Goal: Task Accomplishment & Management: Manage account settings

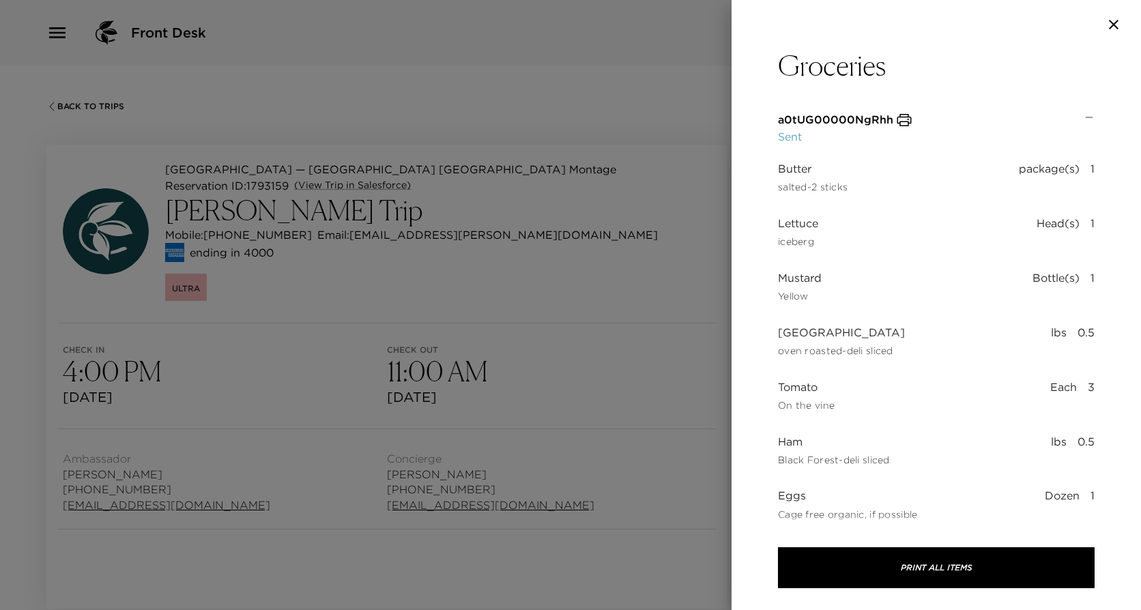
click at [546, 323] on div at bounding box center [570, 305] width 1141 height 610
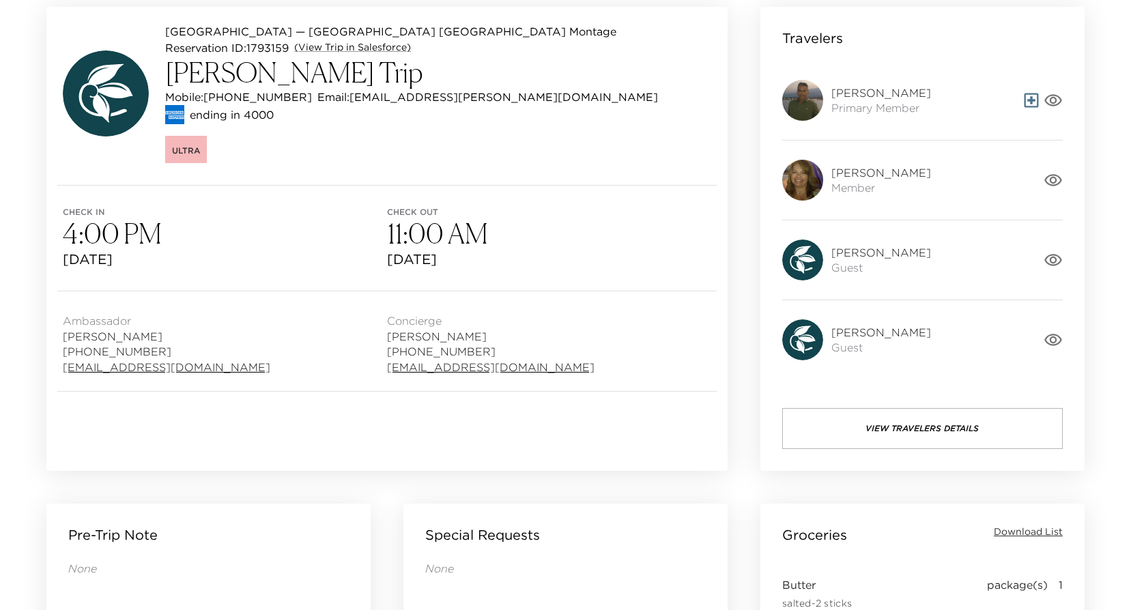
scroll to position [137, 0]
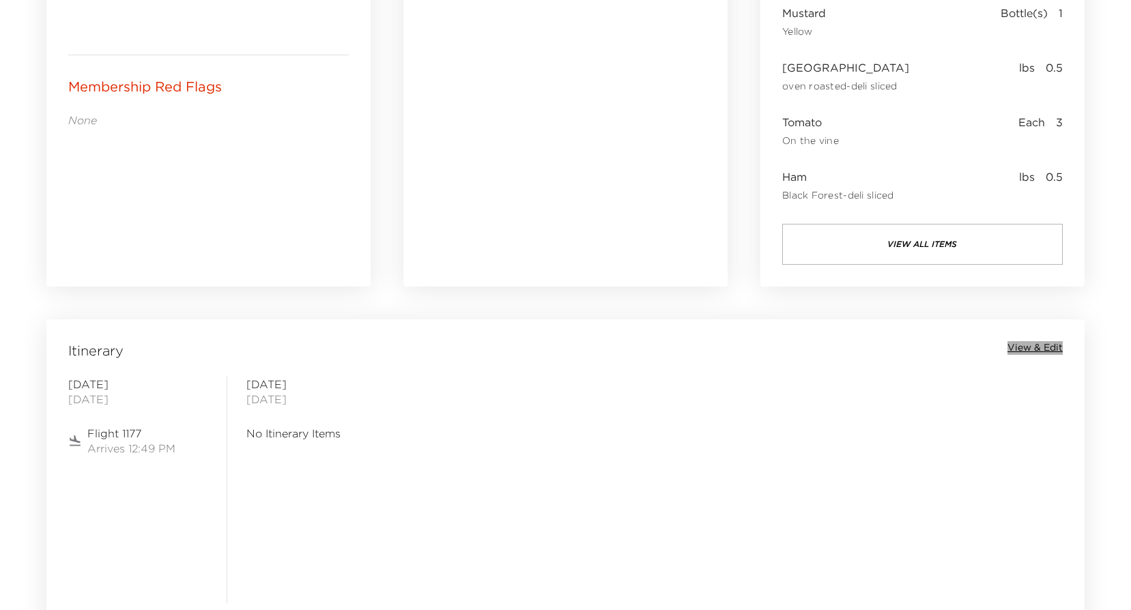
click at [1029, 343] on span "View & Edit" at bounding box center [1034, 348] width 55 height 14
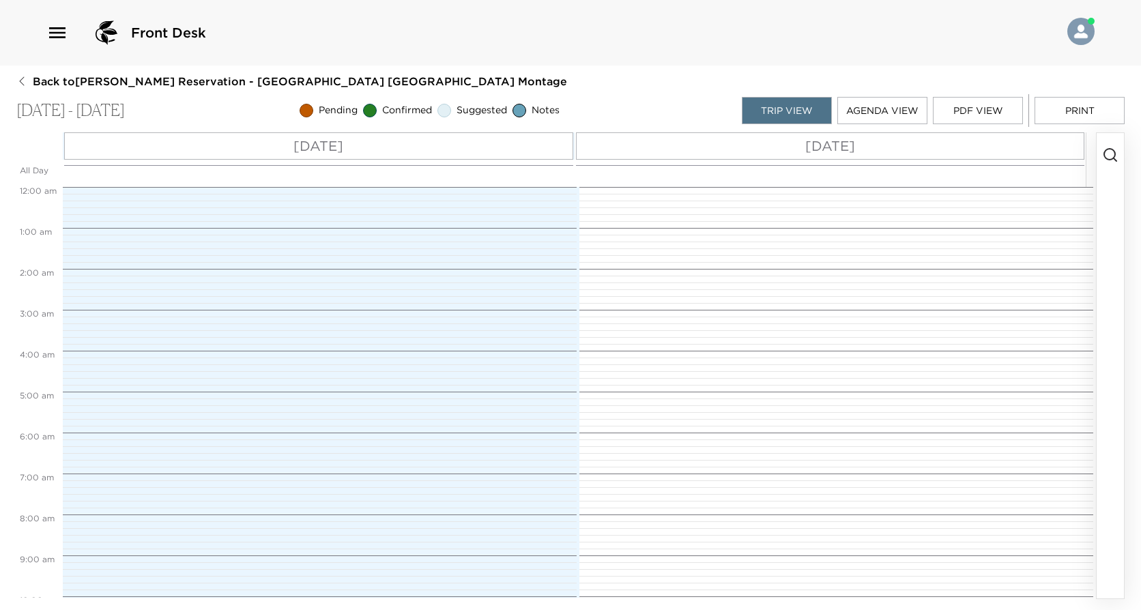
scroll to position [525, 0]
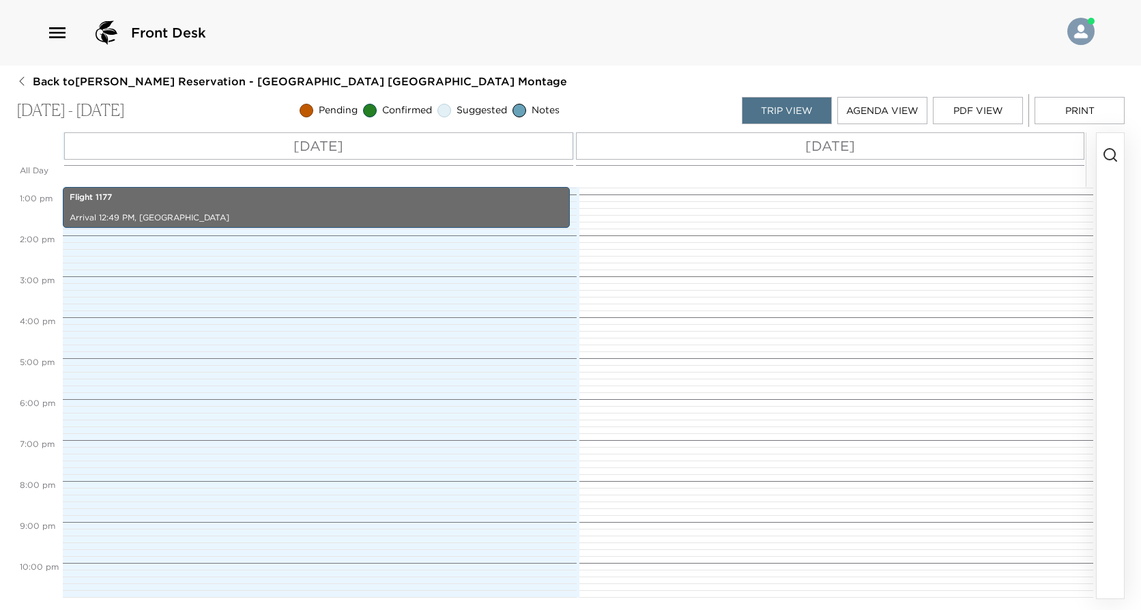
click at [444, 154] on div "[DATE]" at bounding box center [318, 145] width 509 height 27
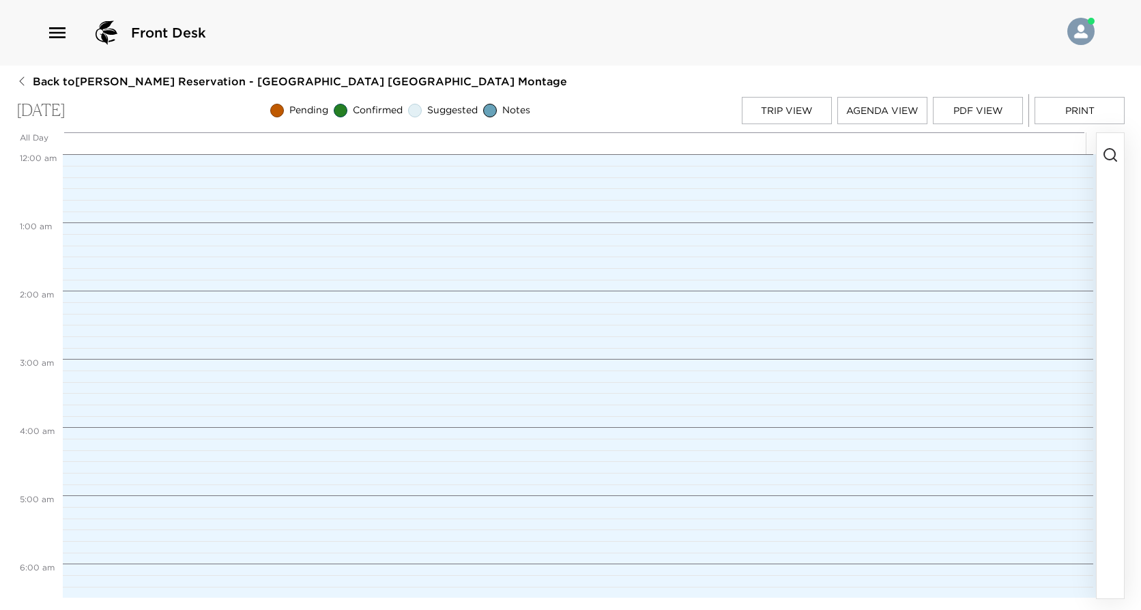
scroll to position [875, 0]
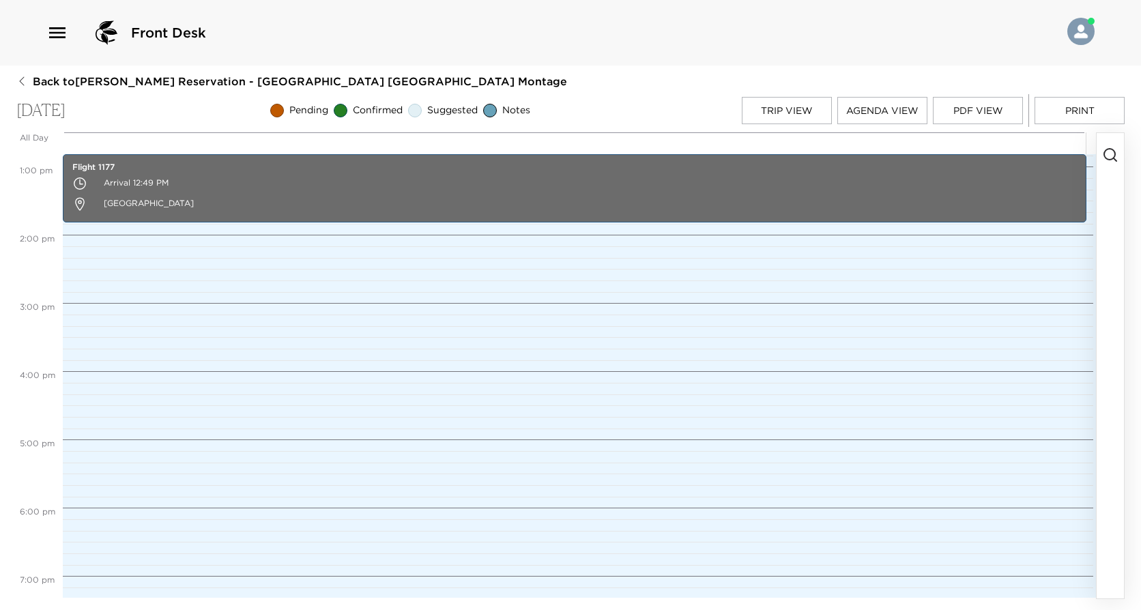
click at [1109, 164] on button "button" at bounding box center [1110, 366] width 27 height 466
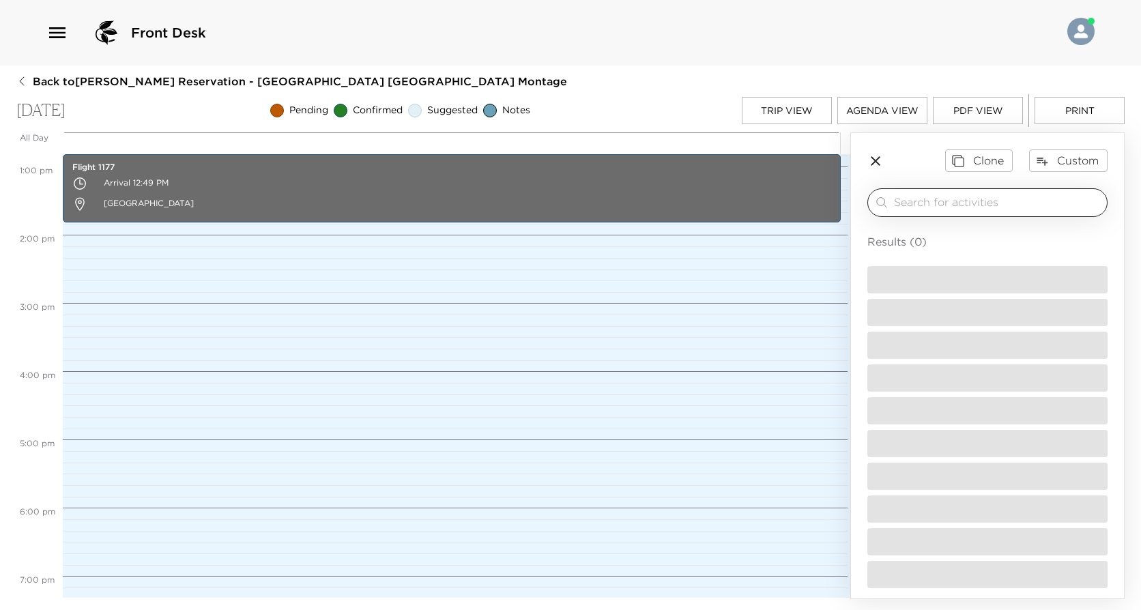
click at [1018, 205] on input "search" at bounding box center [998, 203] width 208 height 16
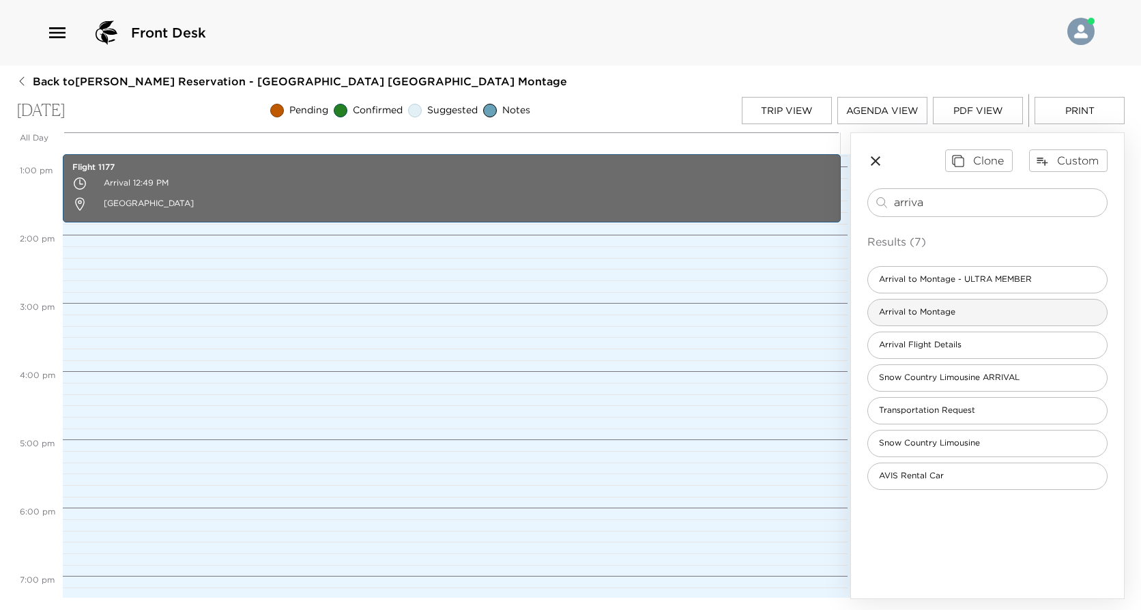
type input "arriva"
click at [1010, 303] on div "Arrival to Montage" at bounding box center [988, 312] width 240 height 27
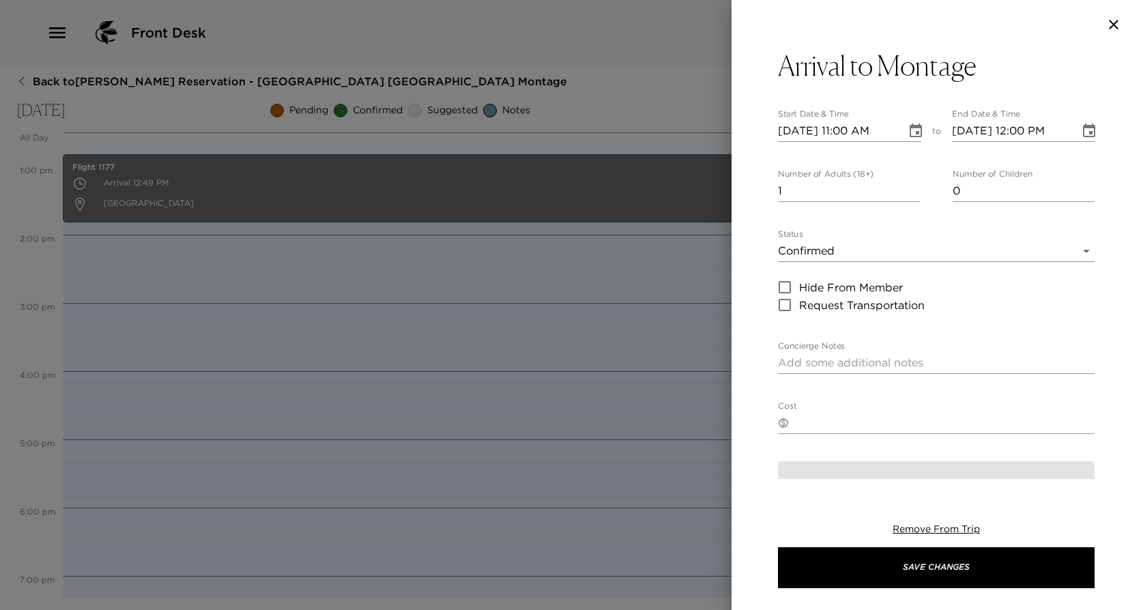
type textarea "We are expecting your arrival [DATE]. Please confirm your arrival time with us.…"
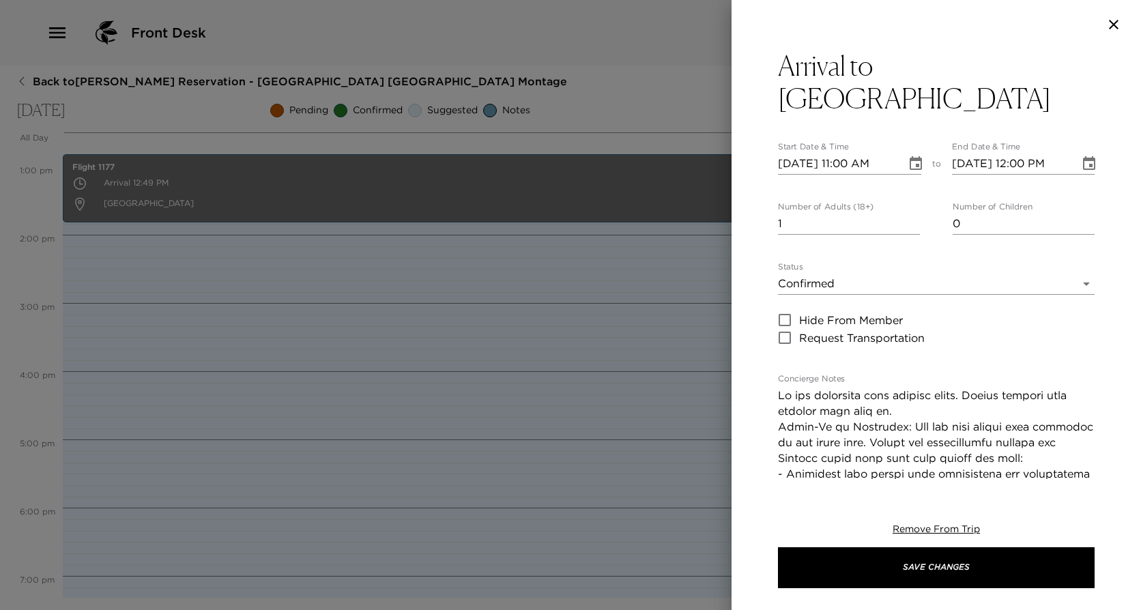
click at [904, 154] on button "Choose date, selected date is Oct 1, 2025" at bounding box center [915, 163] width 27 height 27
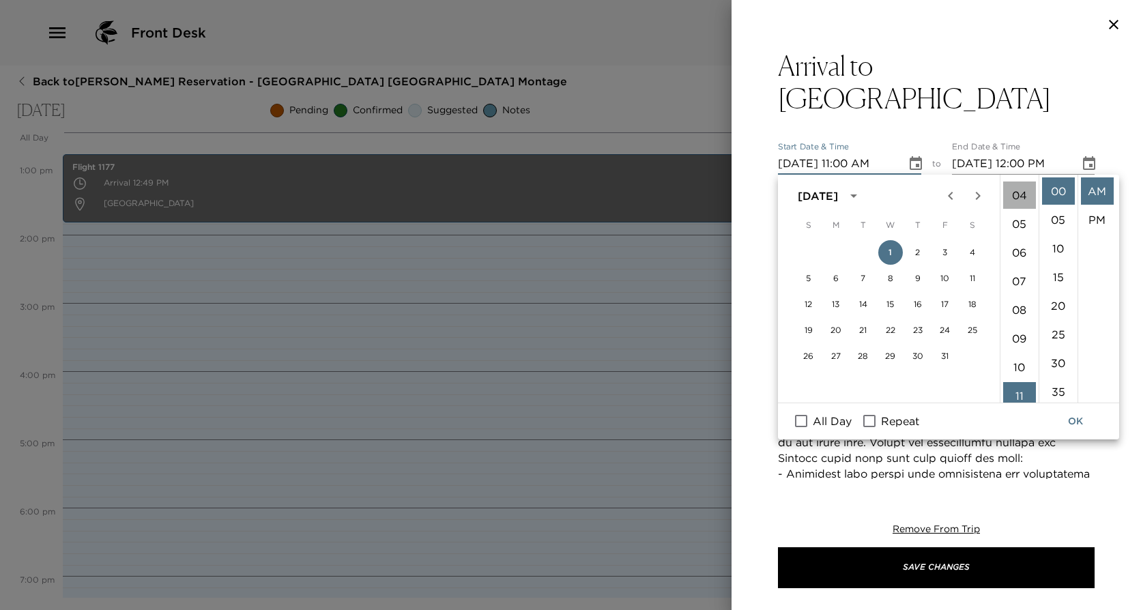
click at [1016, 198] on li "04" at bounding box center [1019, 195] width 33 height 27
click at [1093, 214] on li "PM" at bounding box center [1097, 219] width 33 height 27
type input "[DATE] 04:00 PM"
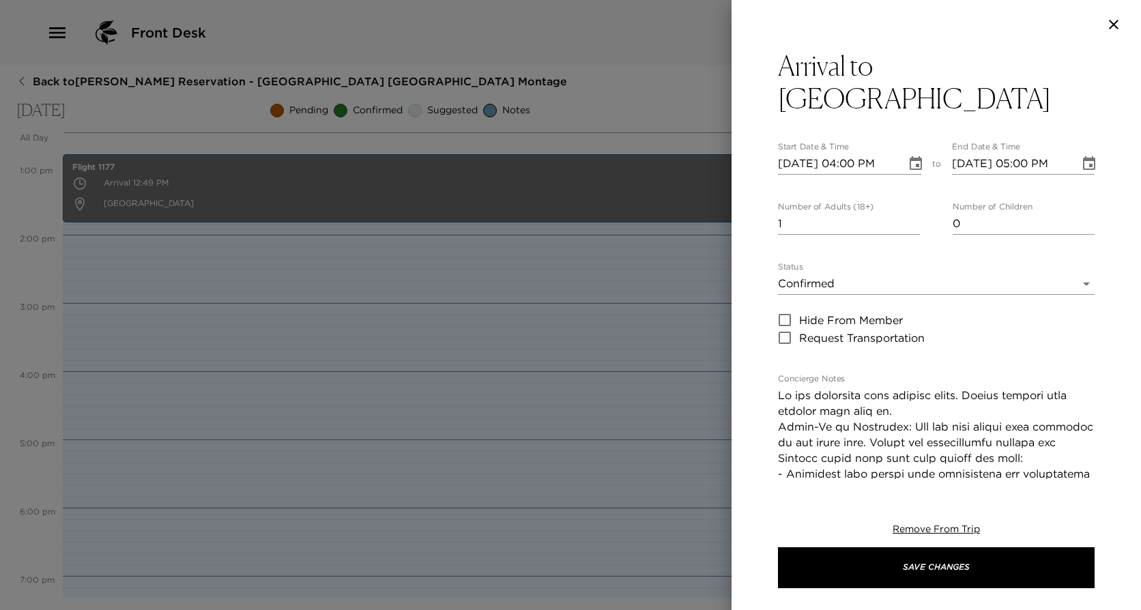
scroll to position [29, 0]
click at [1078, 149] on div "End Date & Time [DATE] 05:00 PM" at bounding box center [1023, 158] width 143 height 33
click at [1083, 160] on icon "Choose date, selected date is Oct 1, 2025" at bounding box center [1089, 163] width 12 height 14
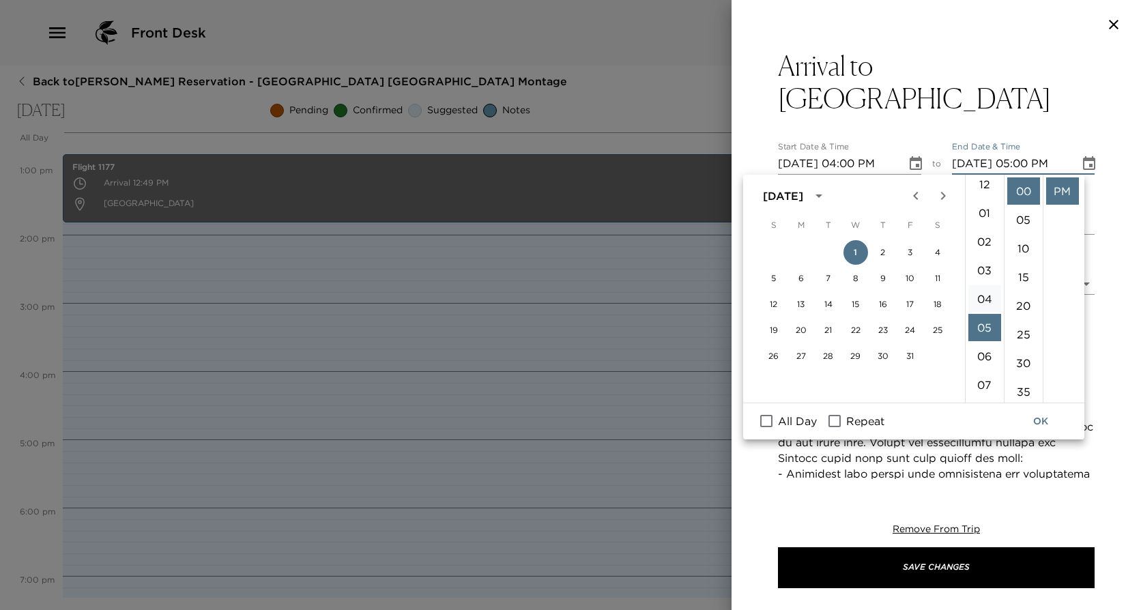
click at [982, 292] on li "04" at bounding box center [985, 298] width 33 height 27
type input "[DATE] 04:00 PM"
click at [1050, 424] on button "OK" at bounding box center [1041, 421] width 44 height 25
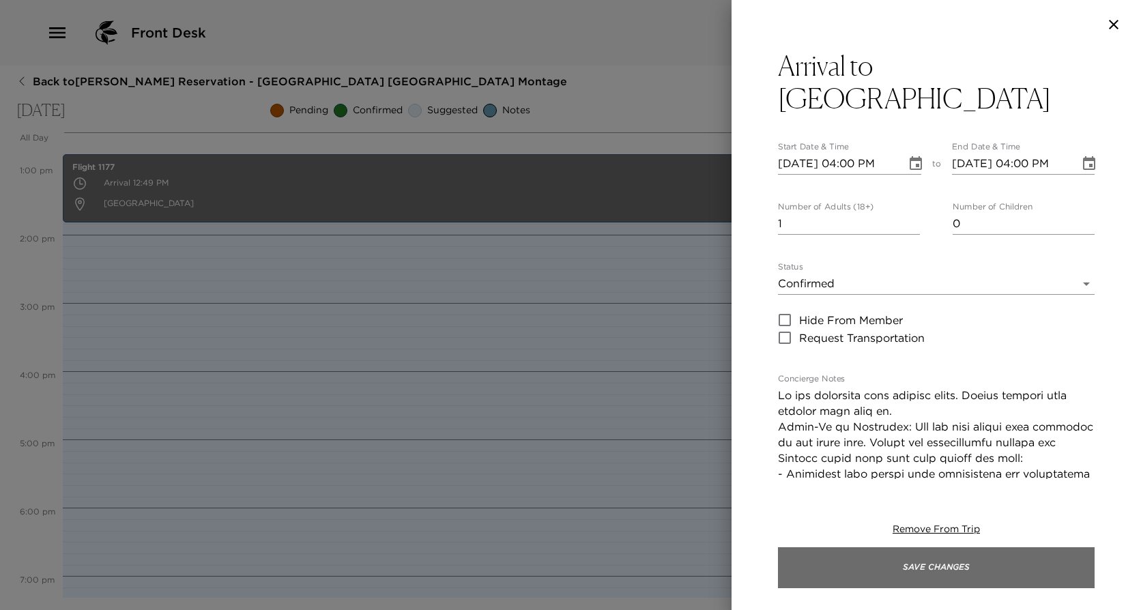
click at [943, 565] on button "Save Changes" at bounding box center [936, 567] width 317 height 41
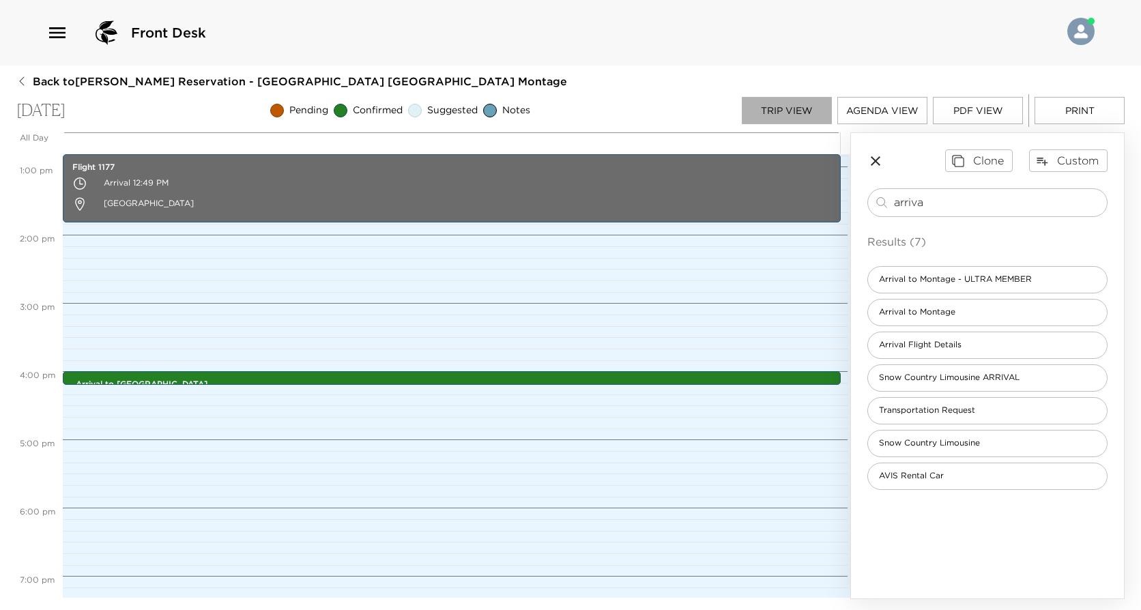
click at [788, 102] on button "Trip View" at bounding box center [787, 110] width 90 height 27
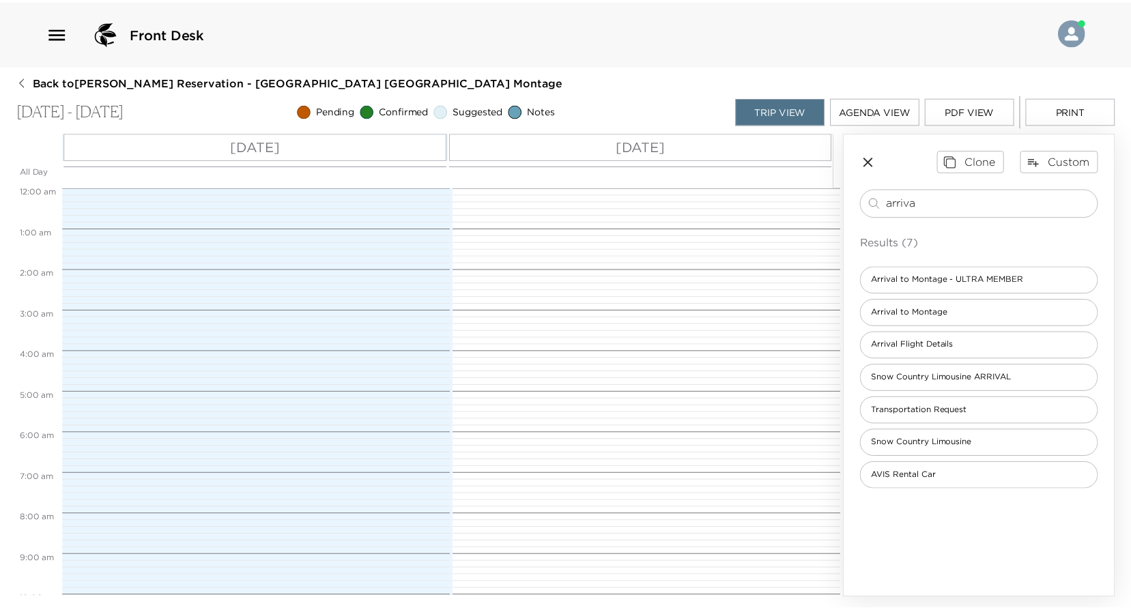
scroll to position [525, 0]
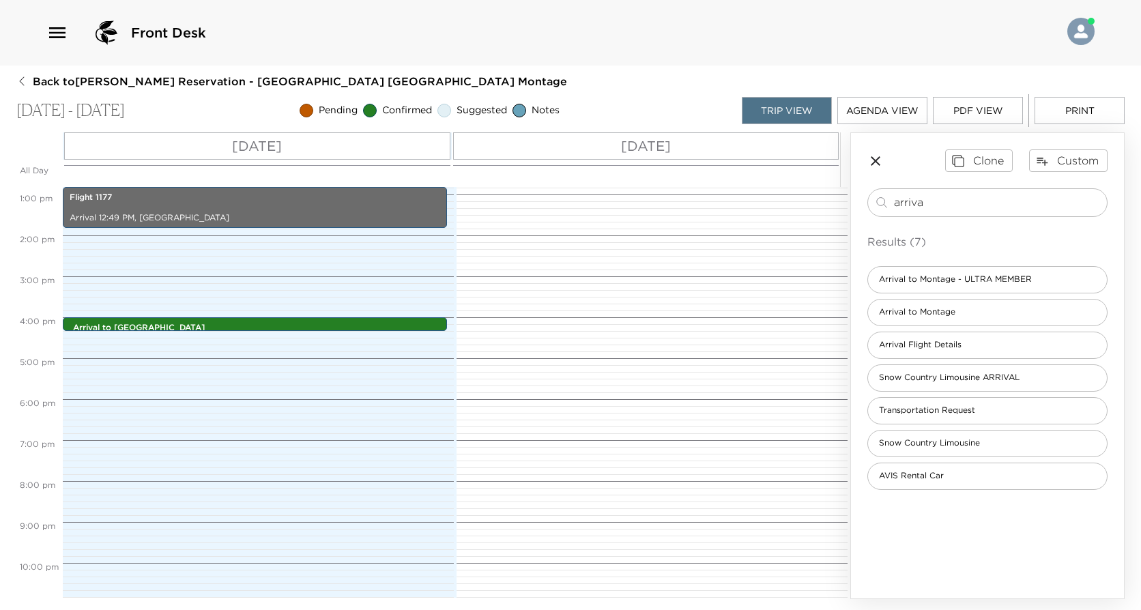
click at [1072, 117] on button "Print" at bounding box center [1080, 110] width 90 height 27
click at [29, 82] on button "Back to [PERSON_NAME] Reservation - [GEOGRAPHIC_DATA] [GEOGRAPHIC_DATA] Montage" at bounding box center [291, 81] width 551 height 15
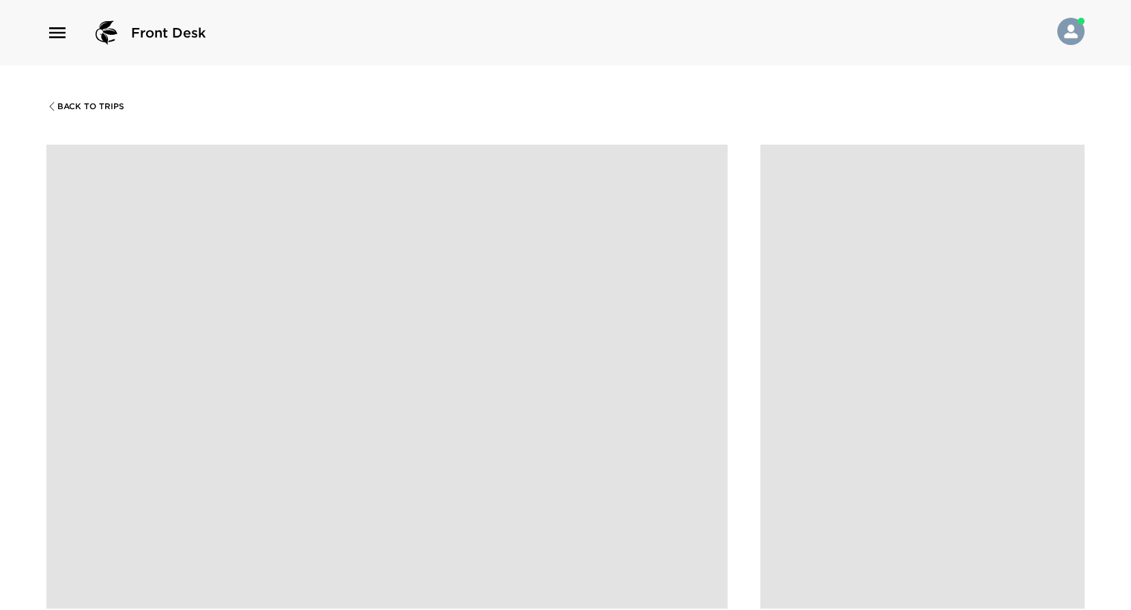
click at [65, 112] on div "Back To Trips" at bounding box center [565, 371] width 1131 height 610
click at [69, 106] on span "Back To Trips" at bounding box center [90, 107] width 67 height 10
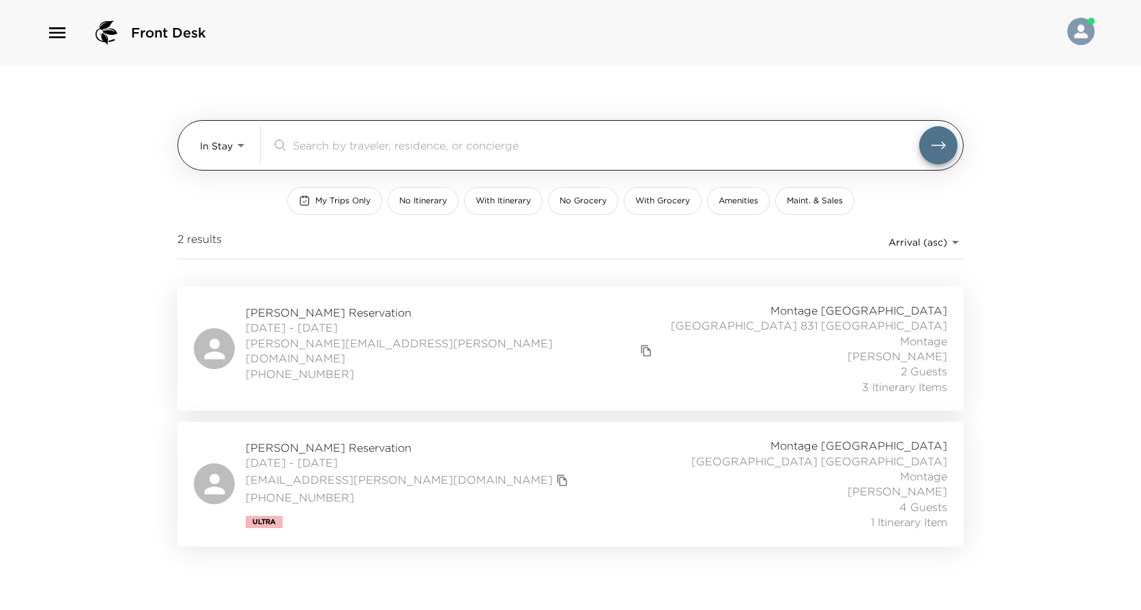
click at [201, 144] on body "Front Desk In Stay In-Stay ​ My Trips Only No Itinerary With Itinerary No Groce…" at bounding box center [570, 305] width 1141 height 610
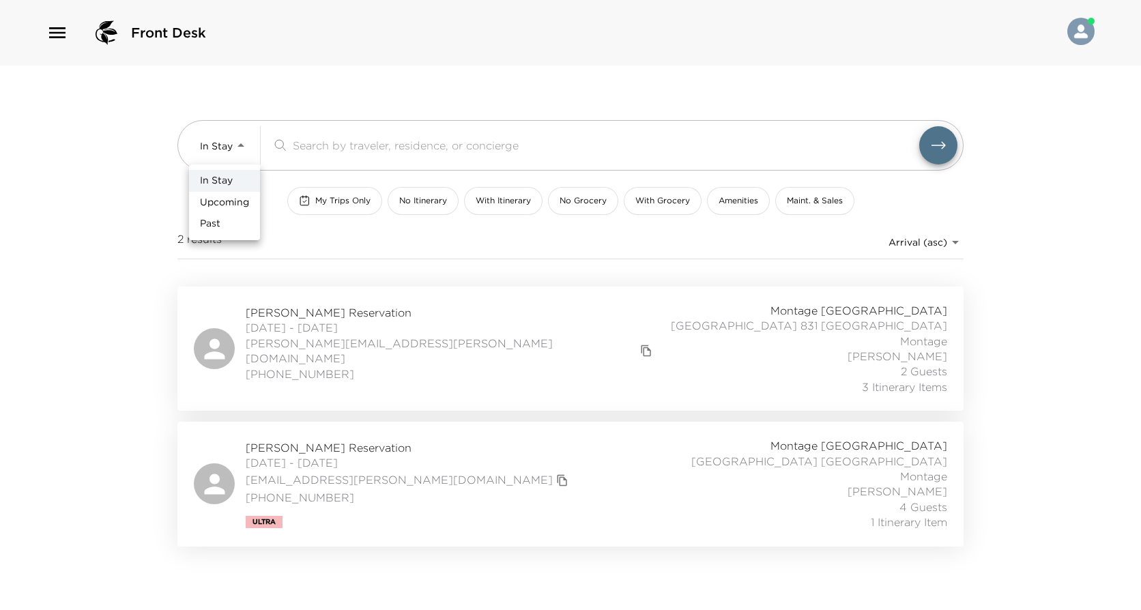
click at [229, 203] on span "Upcoming" at bounding box center [224, 203] width 49 height 14
type input "Upcoming"
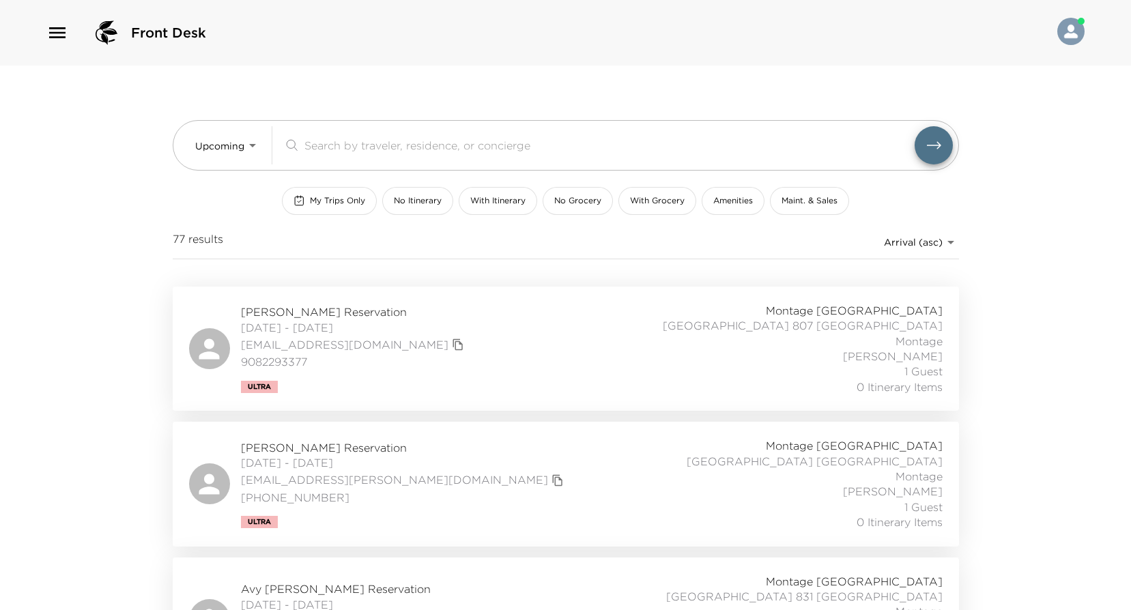
click at [525, 473] on div "[PERSON_NAME] Reservation [DATE] - [DATE] [EMAIL_ADDRESS][PERSON_NAME][DOMAIN_N…" at bounding box center [566, 483] width 754 height 91
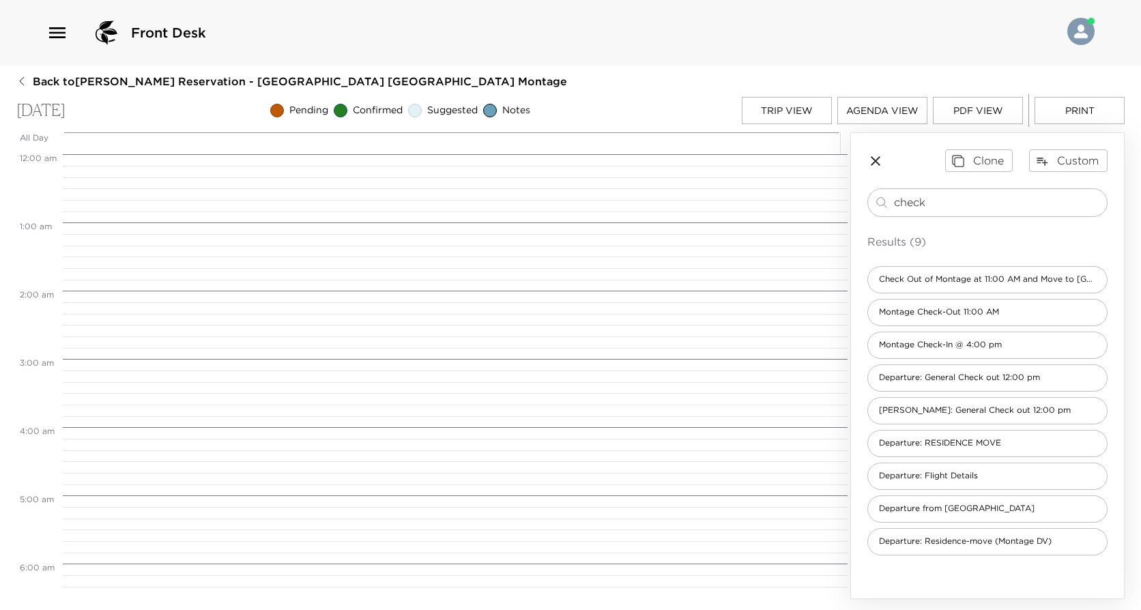
scroll to position [546, 0]
type input "check"
click at [957, 308] on span "Montage Check-Out 11:00 AM" at bounding box center [939, 312] width 142 height 12
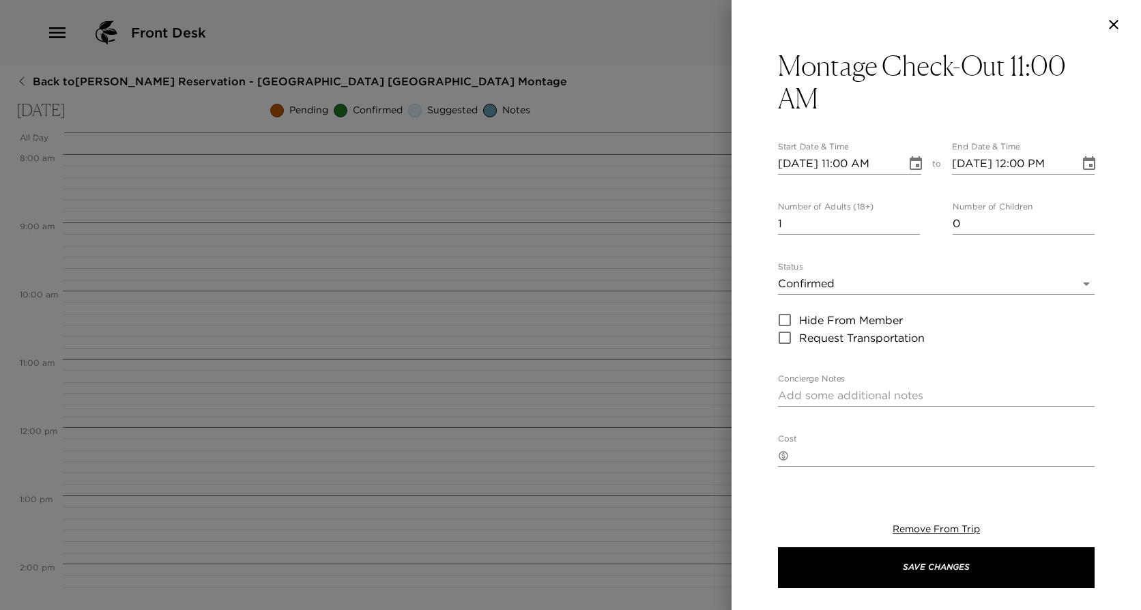
type textarea "Please note that check out time is 11:00 am. If we can assist you with arrangem…"
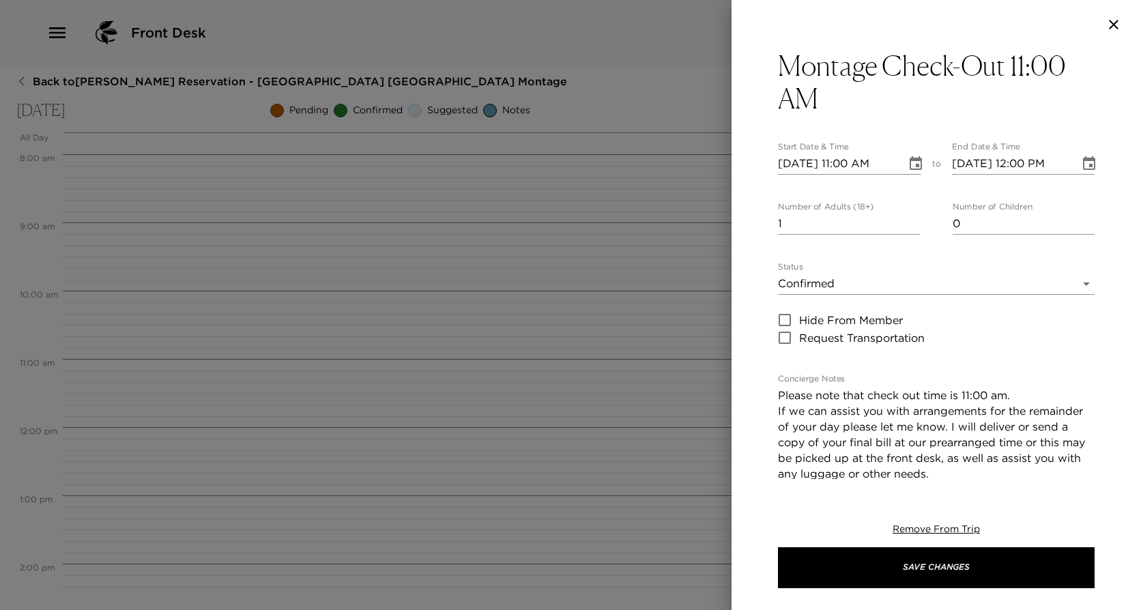
click at [1083, 165] on icon "Choose date, selected date is Oct 6, 2025" at bounding box center [1089, 164] width 16 height 16
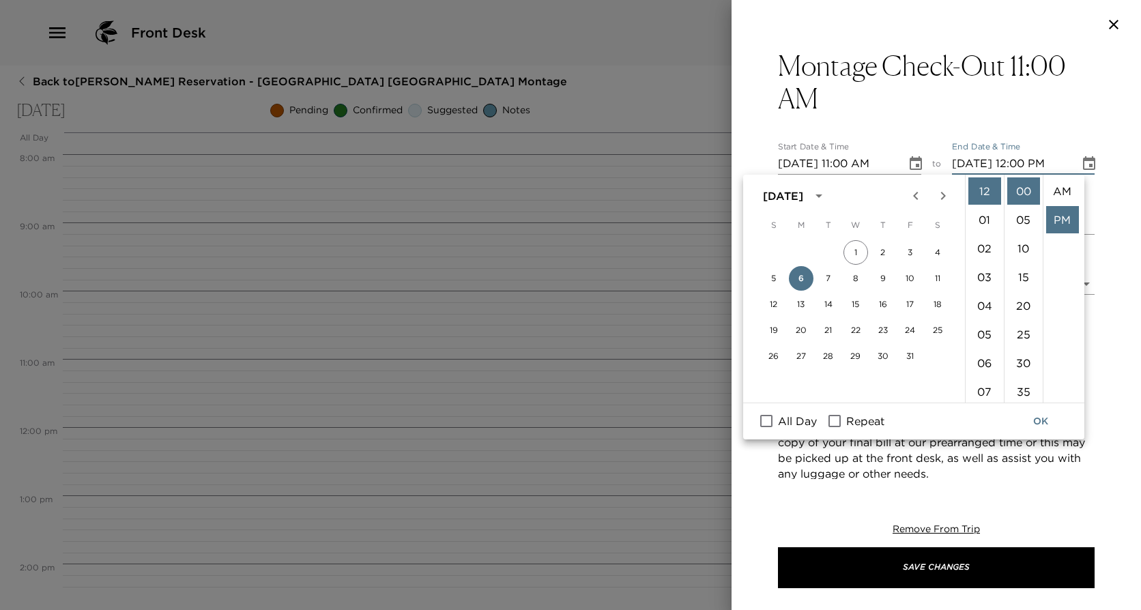
scroll to position [29, 0]
click at [978, 234] on li "11" at bounding box center [985, 233] width 33 height 27
click at [1062, 191] on li "AM" at bounding box center [1062, 190] width 33 height 27
type input "10/06/2025 11:00 AM"
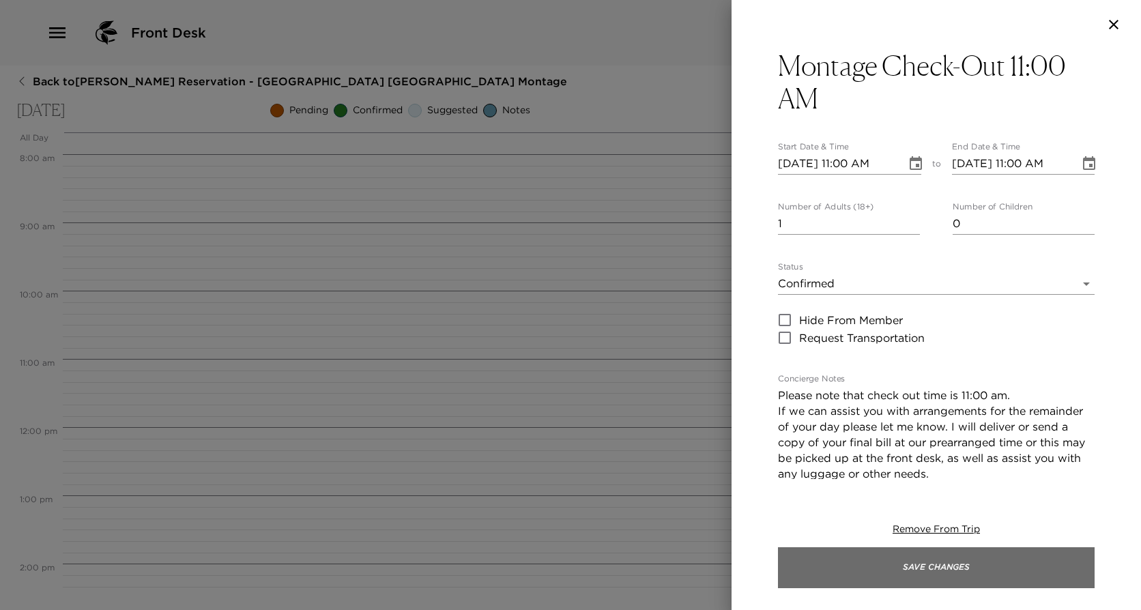
click at [938, 573] on button "Save Changes" at bounding box center [936, 567] width 317 height 41
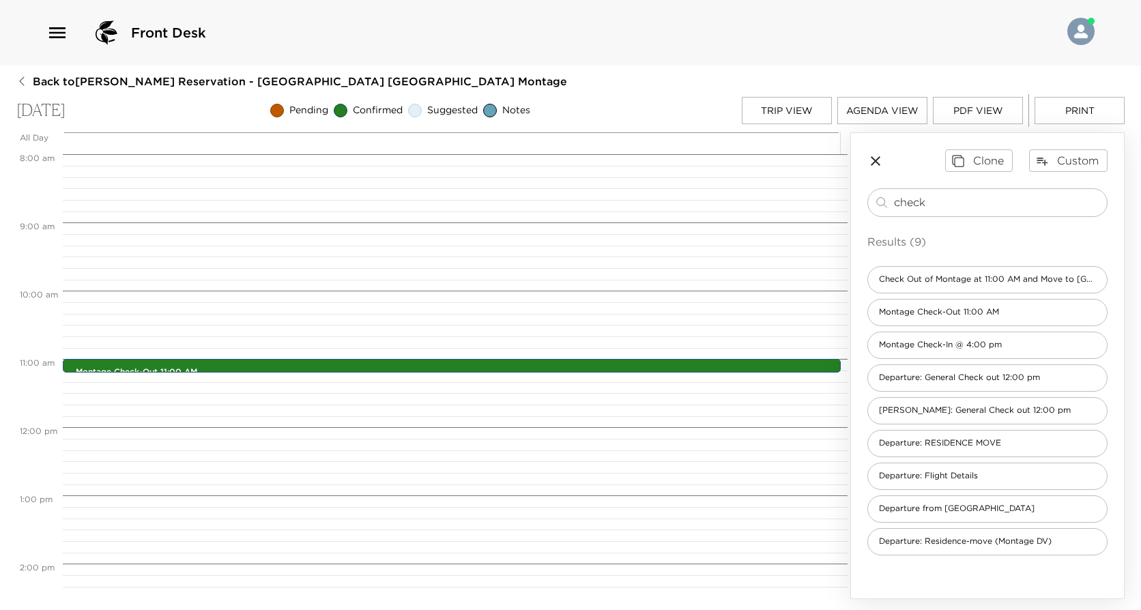
click at [1082, 107] on button "Print" at bounding box center [1080, 110] width 90 height 27
click at [1065, 115] on button "Print" at bounding box center [1080, 110] width 90 height 27
click at [1048, 105] on button "Print" at bounding box center [1080, 110] width 90 height 27
click at [1056, 110] on button "Print" at bounding box center [1080, 110] width 90 height 27
